Goal: Task Accomplishment & Management: Manage account settings

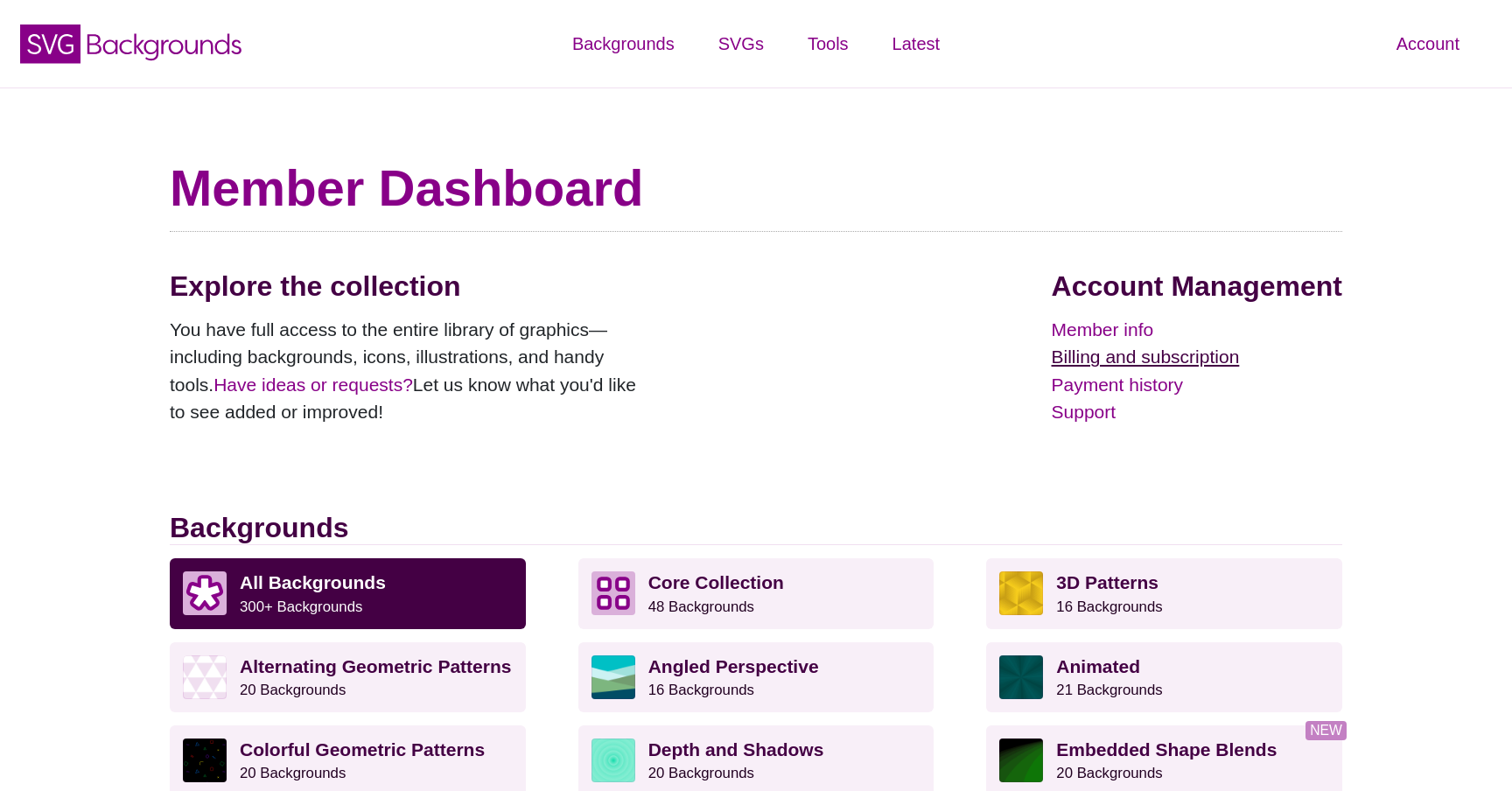
click at [1103, 363] on link "Billing and subscription" at bounding box center [1196, 357] width 290 height 28
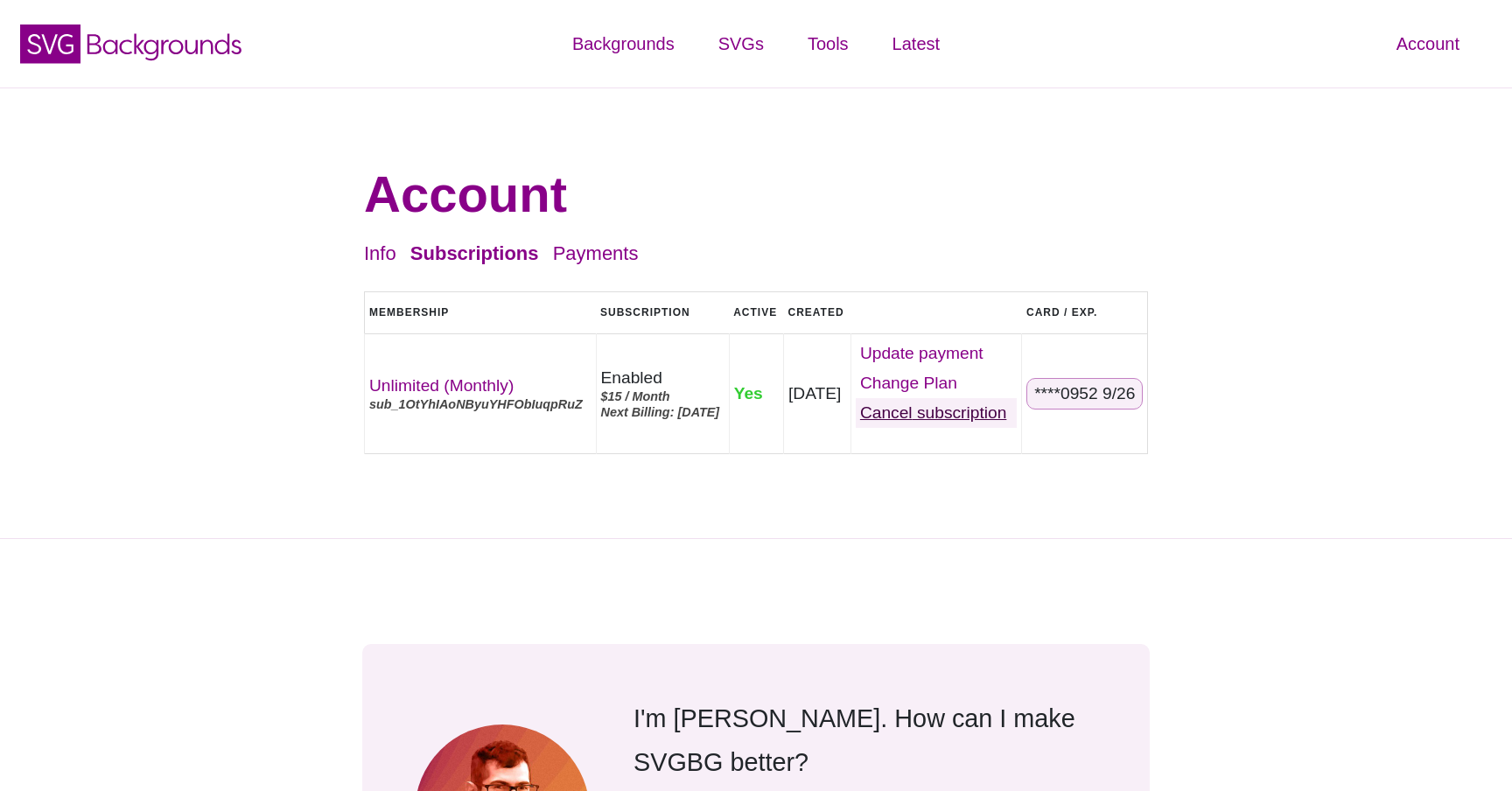
click at [935, 415] on link "Cancel" at bounding box center [936, 413] width 162 height 30
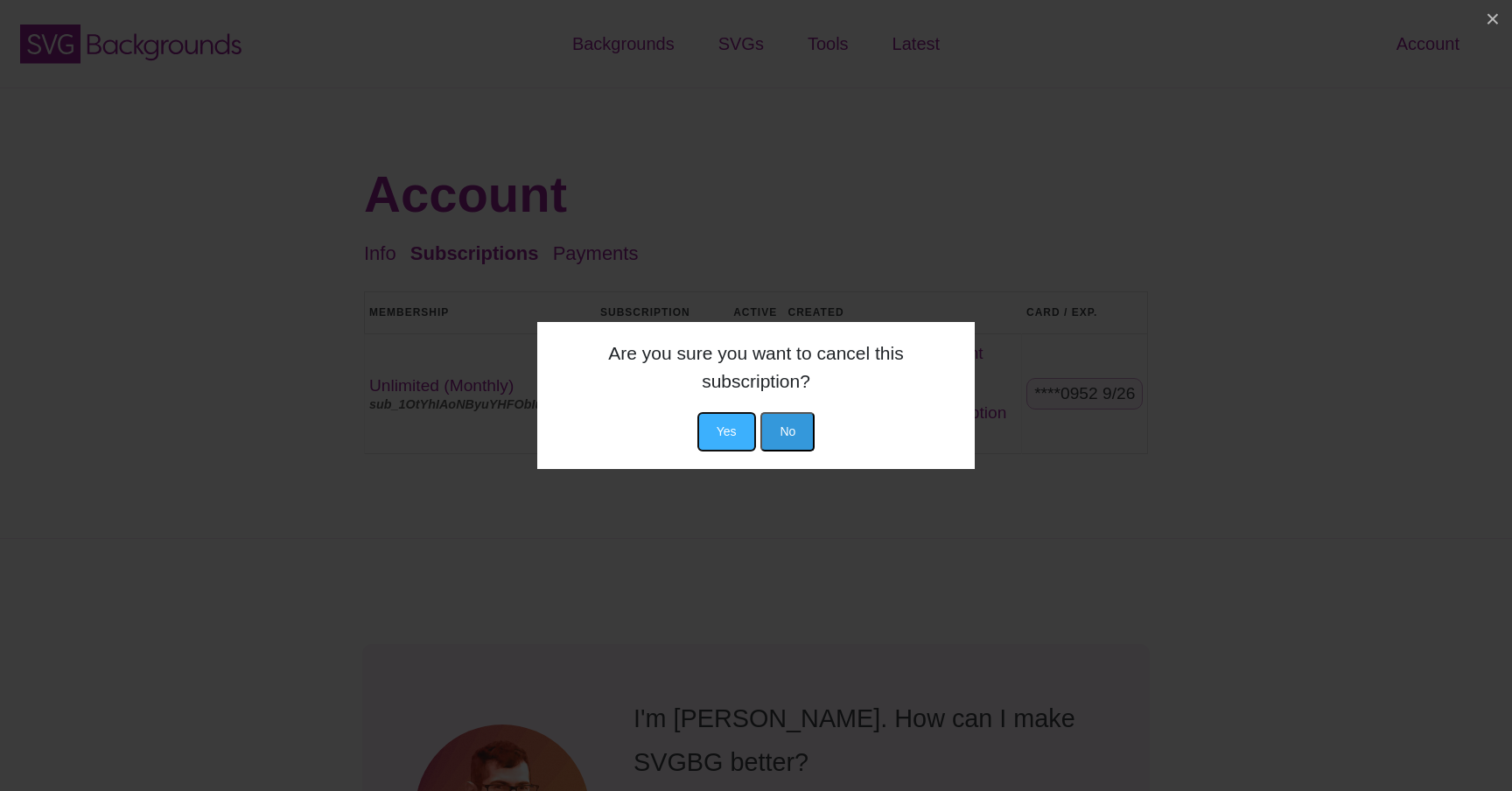
click at [728, 420] on button "Yes" at bounding box center [727, 431] width 59 height 39
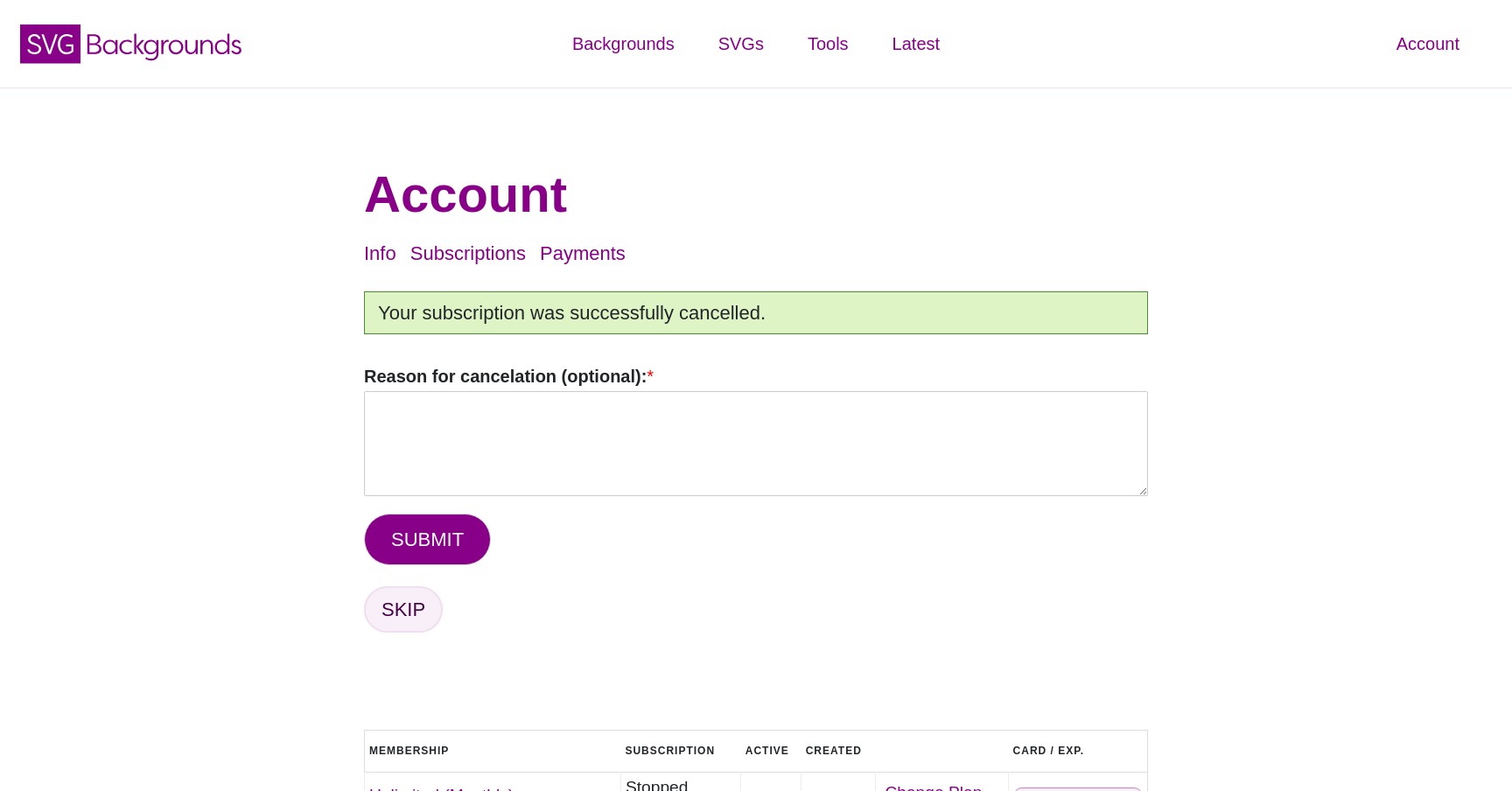
click at [416, 614] on link "SKIP" at bounding box center [404, 610] width 79 height 47
